Goal: Information Seeking & Learning: Get advice/opinions

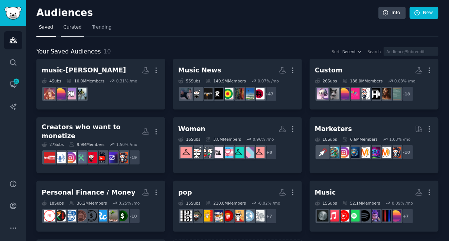
click at [73, 27] on span "Curated" at bounding box center [72, 27] width 18 height 7
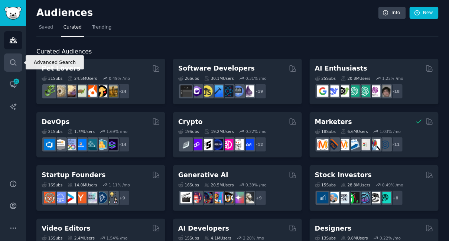
click at [12, 63] on icon "Sidebar" at bounding box center [13, 63] width 8 height 8
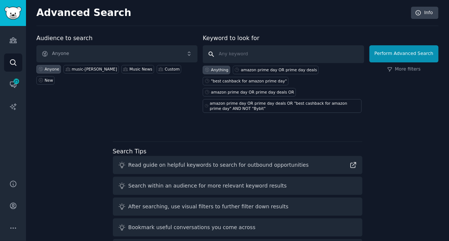
click at [235, 59] on input "text" at bounding box center [283, 54] width 161 height 18
type input "honeylove bras"
click button "Perform Advanced Search" at bounding box center [403, 53] width 69 height 17
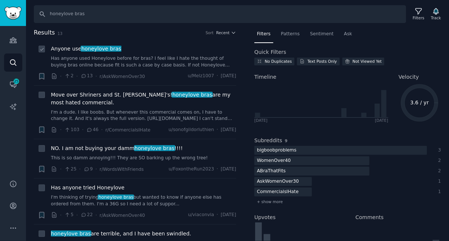
click at [230, 43] on li "+ Anyone use honeylove bras Has anyone used Honeylove before for bras? I feel l…" at bounding box center [135, 63] width 202 height 46
click at [229, 30] on button "Recent" at bounding box center [226, 32] width 20 height 5
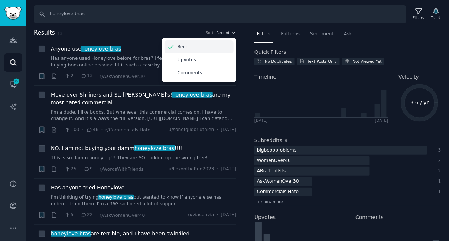
click at [190, 44] on p "Recent" at bounding box center [185, 47] width 16 height 7
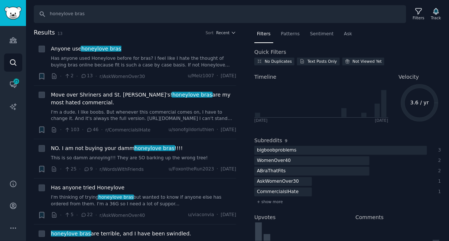
click at [196, 29] on h2 "Results 13 Sort Recent" at bounding box center [135, 32] width 202 height 9
click at [180, 14] on input "honeylove bras" at bounding box center [220, 14] width 372 height 18
type input "honeylove"
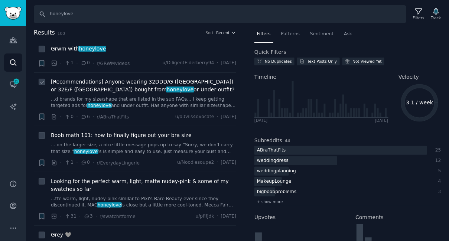
click at [106, 86] on span "[Recommendations] Anyone wearing 32DDD/G ([GEOGRAPHIC_DATA]) or 32E/F ([GEOGRAP…" at bounding box center [143, 86] width 185 height 16
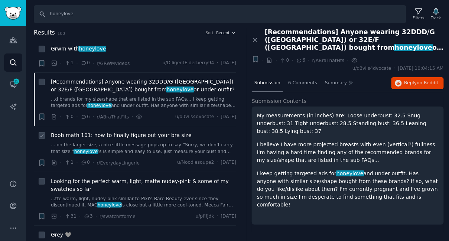
click at [113, 138] on span "Boob math 101: how to finally figure out your bra size" at bounding box center [121, 135] width 141 height 8
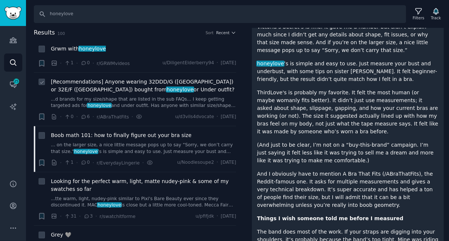
scroll to position [531, 0]
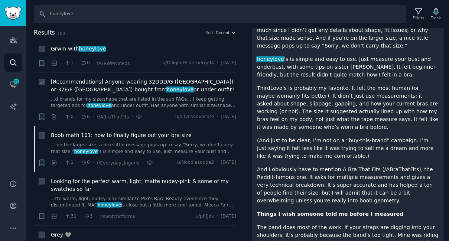
click at [127, 83] on span "[Recommendations] Anyone wearing 32DDD/G ([GEOGRAPHIC_DATA]) or 32E/F ([GEOGRAP…" at bounding box center [143, 86] width 185 height 16
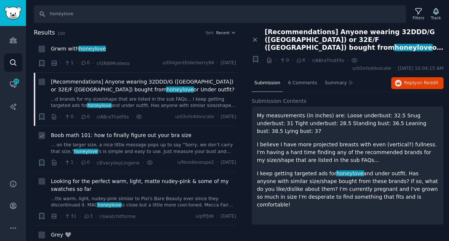
click at [116, 138] on span "Boob math 101: how to finally figure out your bra size" at bounding box center [121, 135] width 141 height 8
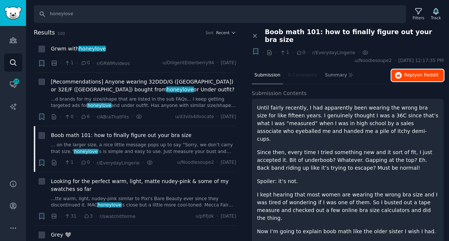
click at [417, 72] on span "on Reddit" at bounding box center [428, 74] width 22 height 5
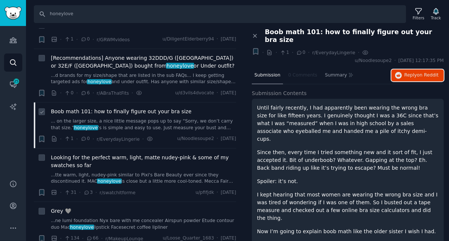
scroll to position [26, 0]
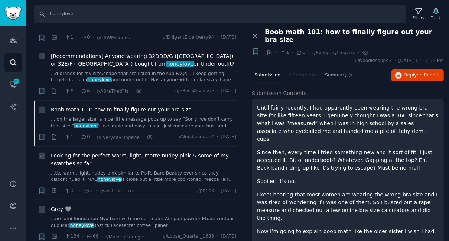
click at [138, 177] on link "...tte warm, light, nudey-pink similar to Pixi's Bare Beauty ever since they di…" at bounding box center [143, 176] width 185 height 13
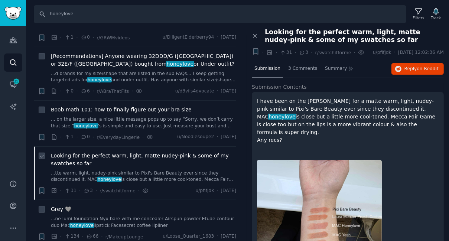
click at [146, 158] on span "Looking for the perfect warm, light, matte nudey-pink & some of my swatches so …" at bounding box center [143, 160] width 185 height 16
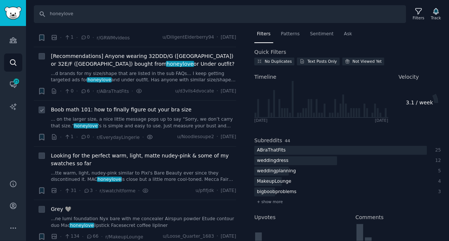
click at [149, 139] on icon at bounding box center [150, 137] width 7 height 8
click at [149, 125] on link "... on the larger size, a nice little message pops up to say “Sorry, we don’t c…" at bounding box center [143, 122] width 185 height 13
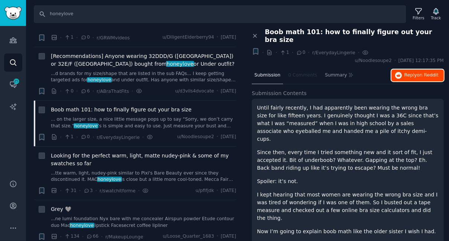
click at [412, 72] on span "Reply on Reddit" at bounding box center [421, 75] width 34 height 7
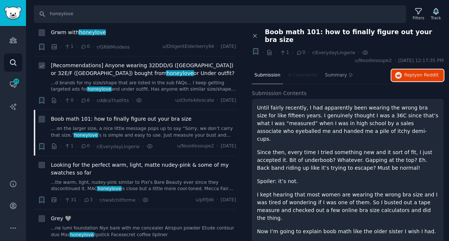
scroll to position [1, 0]
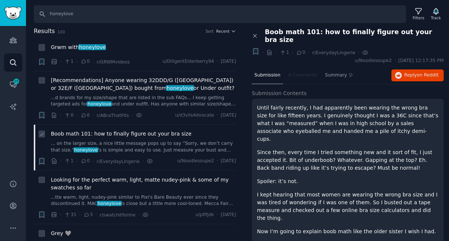
click at [140, 138] on div "Boob math 101: how to finally figure out your bra size ... on the larger size, …" at bounding box center [143, 141] width 185 height 23
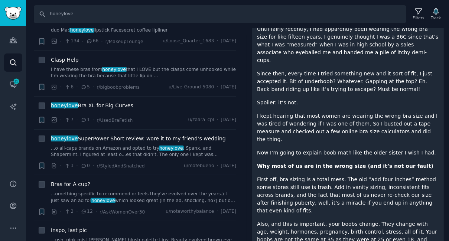
scroll to position [234, 0]
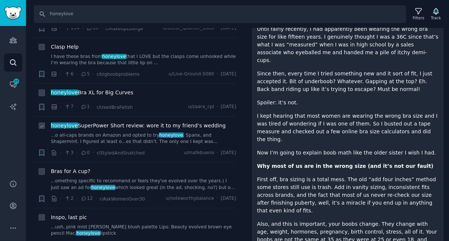
click at [132, 139] on link "...o all-caps brands on Amazon and opted to try honeylove , Spanx, and Shapermi…" at bounding box center [143, 138] width 185 height 13
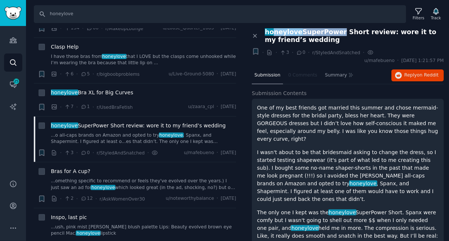
drag, startPoint x: 333, startPoint y: 29, endPoint x: 271, endPoint y: 30, distance: 62.0
click at [271, 30] on span "honeylove SuperPower Short review: wore it to my friend’s wedding" at bounding box center [354, 36] width 179 height 16
click at [275, 30] on span "honeylove" at bounding box center [283, 31] width 39 height 7
click at [333, 31] on span "honeylove SuperPower Short review: wore it to my friend’s wedding" at bounding box center [354, 36] width 179 height 16
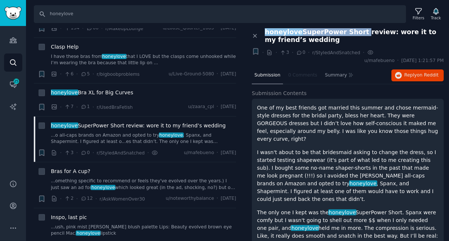
click at [352, 31] on span "honeylove SuperPower Short review: wore it to my friend’s wedding" at bounding box center [354, 36] width 179 height 16
copy span "honeylove SuperPower Short"
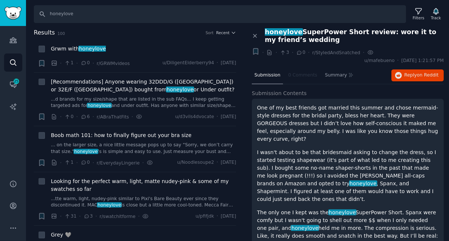
click at [224, 23] on div "Search honeylove Filters Track Results 100 Sort Recent + Grwm with honeylove · …" at bounding box center [237, 120] width 423 height 241
click at [223, 36] on h2 "Results 100 Sort Recent" at bounding box center [135, 32] width 202 height 9
click at [225, 32] on span "Recent" at bounding box center [222, 32] width 13 height 5
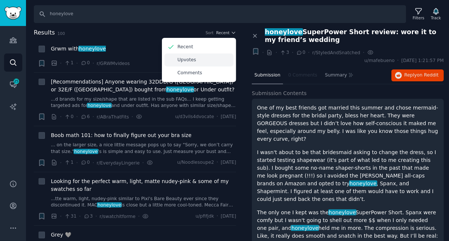
click at [192, 59] on p "Upvotes" at bounding box center [186, 60] width 19 height 7
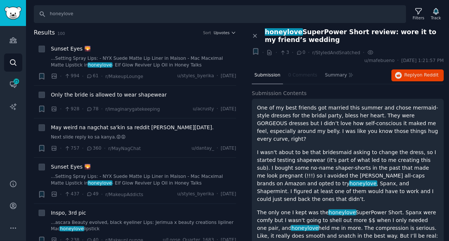
click at [225, 37] on div "Results 100 Sort Upvotes" at bounding box center [135, 34] width 202 height 12
click at [222, 33] on span "Upvotes" at bounding box center [221, 32] width 16 height 5
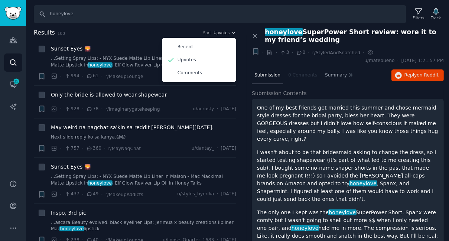
click at [208, 28] on h2 "Results 100 Sort Upvotes Recent Upvotes Comments" at bounding box center [135, 32] width 202 height 9
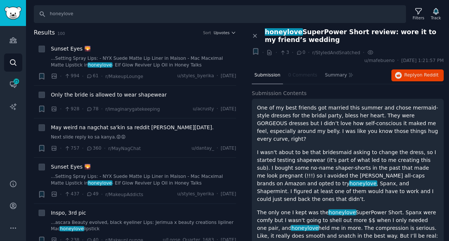
click at [211, 31] on div "Sort Upvotes" at bounding box center [219, 32] width 33 height 5
click at [219, 31] on span "Upvotes" at bounding box center [221, 32] width 16 height 5
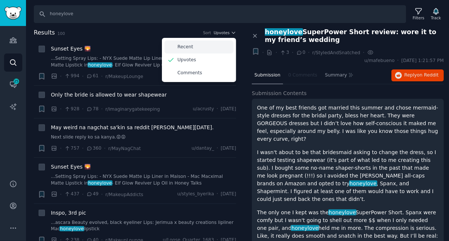
click at [198, 49] on div "Recent" at bounding box center [198, 46] width 69 height 13
